Goal: Task Accomplishment & Management: Manage account settings

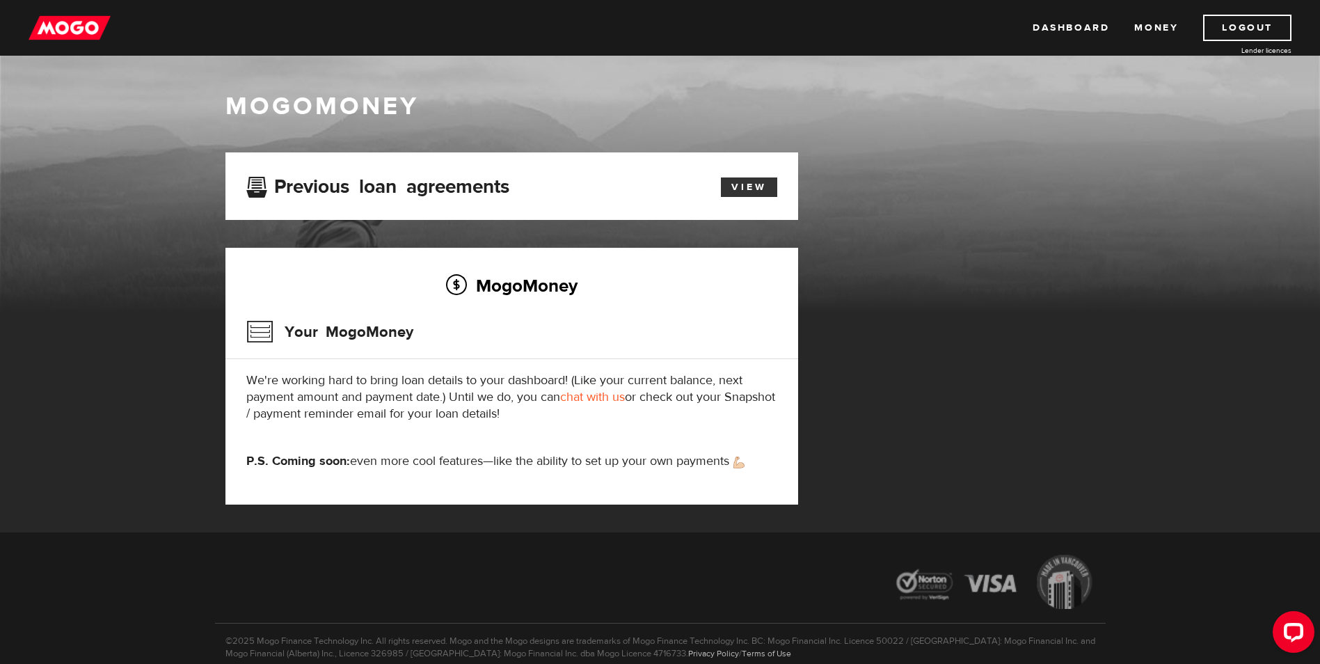
click at [764, 182] on link "View" at bounding box center [749, 186] width 56 height 19
click at [525, 408] on p "We're working hard to bring loan details to your dashboard! (Like your current …" at bounding box center [511, 397] width 531 height 50
click at [598, 397] on link "chat with us" at bounding box center [592, 397] width 65 height 16
click at [47, 23] on img at bounding box center [70, 28] width 82 height 26
click at [1260, 317] on div "MogoMoney MogoMoney Your MogoMoney application Expired Your MogoMoney credit de…" at bounding box center [660, 294] width 1320 height 477
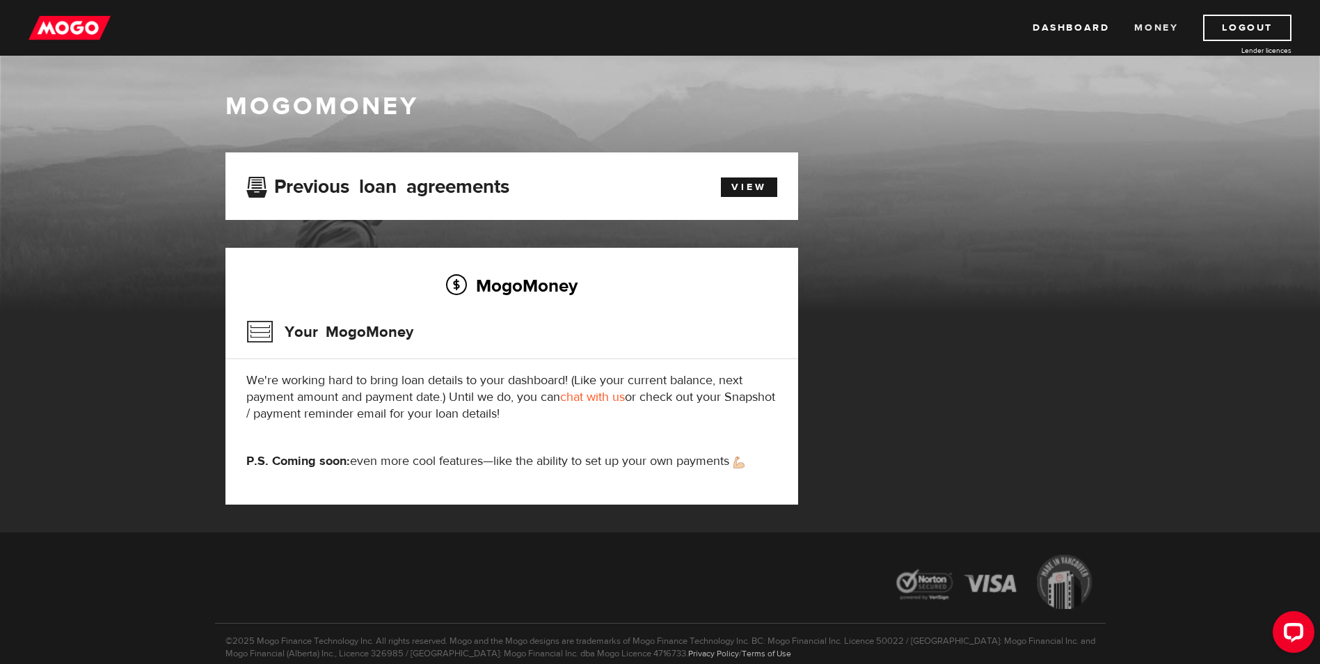
click at [1153, 33] on link "Money" at bounding box center [1156, 28] width 44 height 26
click at [1227, 25] on link "Logout" at bounding box center [1247, 28] width 88 height 26
